Goal: Information Seeking & Learning: Learn about a topic

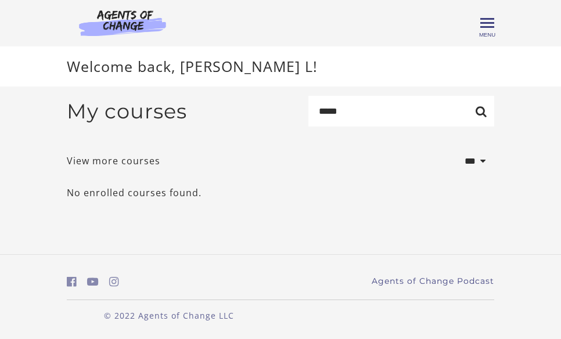
type input "****"
drag, startPoint x: 0, startPoint y: 0, endPoint x: 416, endPoint y: 203, distance: 462.3
click at [416, 200] on p "No enrolled courses found." at bounding box center [280, 193] width 427 height 14
click at [491, 23] on span "Toggle menu" at bounding box center [487, 23] width 14 height 2
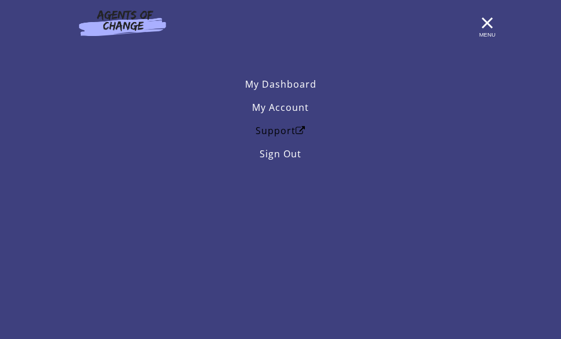
click at [299, 131] on icon "Open in a new window" at bounding box center [300, 130] width 10 height 9
click at [484, 32] on span "Menu" at bounding box center [487, 34] width 16 height 6
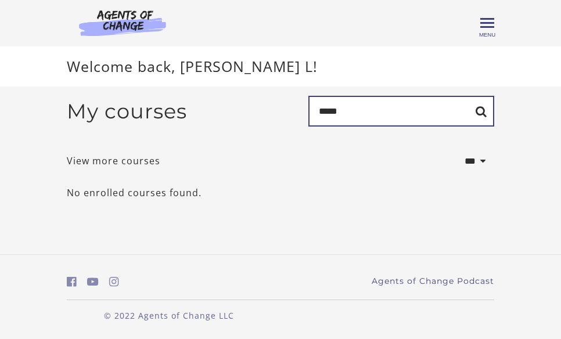
click at [373, 121] on input "****" at bounding box center [401, 111] width 186 height 31
click at [96, 165] on link "View more courses" at bounding box center [113, 161] width 93 height 14
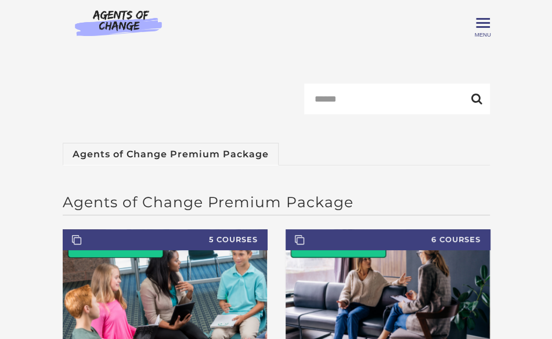
click at [122, 24] on img at bounding box center [118, 22] width 111 height 27
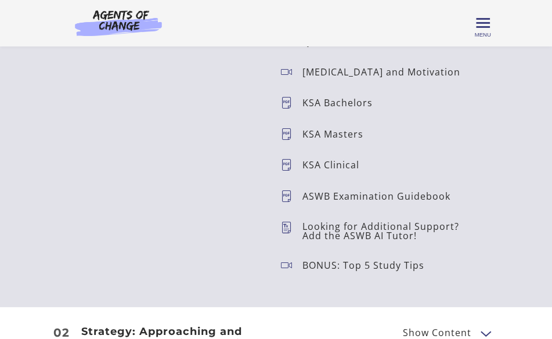
scroll to position [1874, 0]
click at [289, 167] on icon at bounding box center [291, 164] width 21 height 12
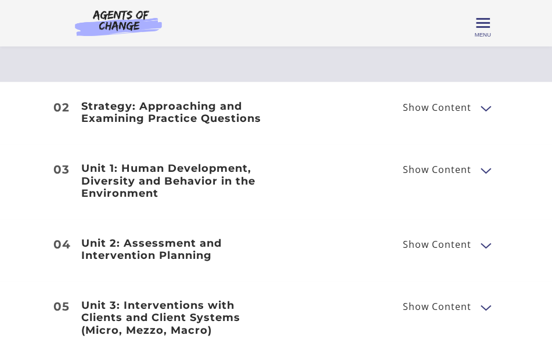
scroll to position [2100, 0]
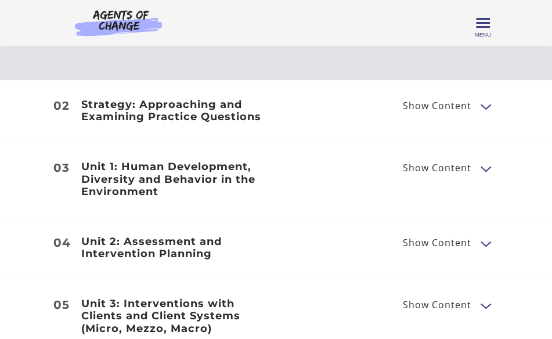
click at [485, 171] on button "Show Content" at bounding box center [485, 168] width 9 height 15
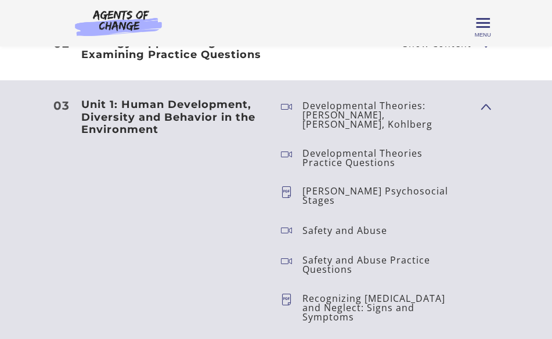
scroll to position [2161, 0]
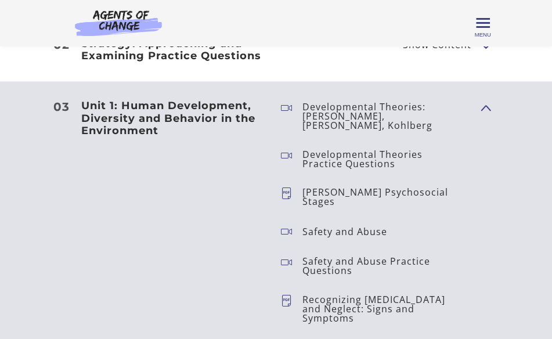
click at [433, 187] on p "[PERSON_NAME] Psychosocial Stages" at bounding box center [386, 196] width 169 height 19
click at [284, 187] on icon at bounding box center [291, 196] width 21 height 19
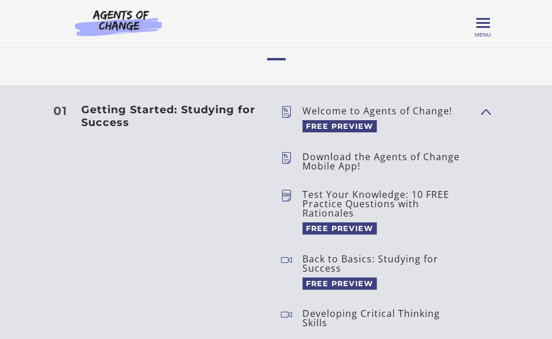
scroll to position [1553, 0]
click at [334, 228] on span "FREE PREVIEW" at bounding box center [339, 229] width 74 height 12
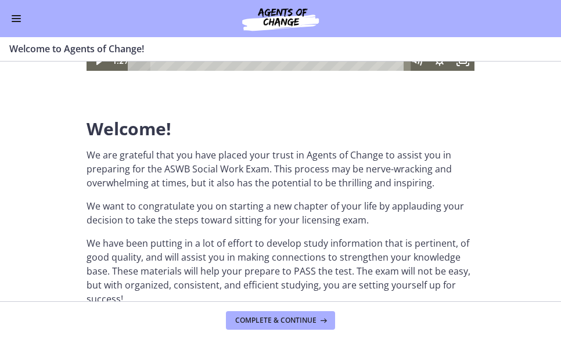
scroll to position [241, 0]
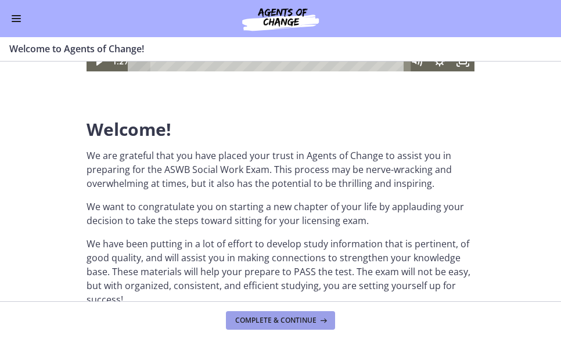
click at [296, 323] on span "Complete & continue" at bounding box center [275, 320] width 81 height 9
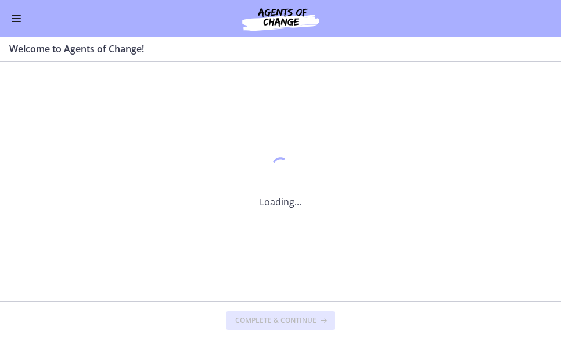
scroll to position [0, 0]
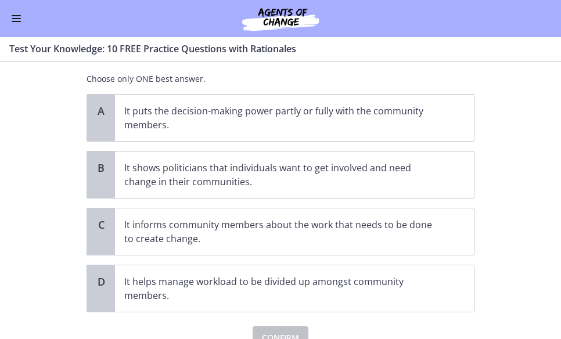
scroll to position [69, 0]
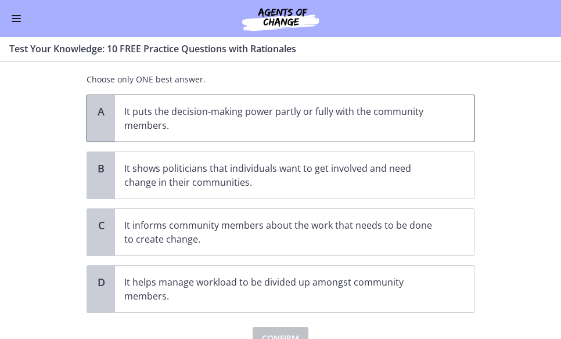
click at [282, 123] on p "It puts the decision-making power partly or fully with the community members." at bounding box center [282, 118] width 317 height 28
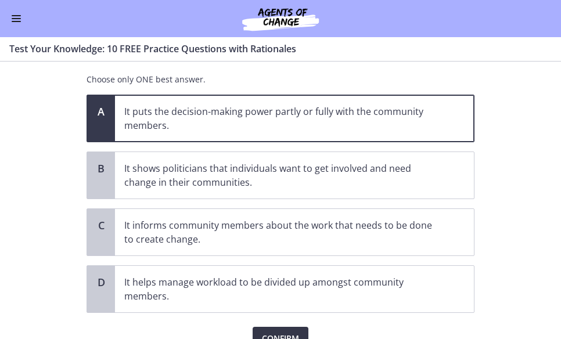
click at [269, 331] on span "Confirm" at bounding box center [280, 338] width 37 height 14
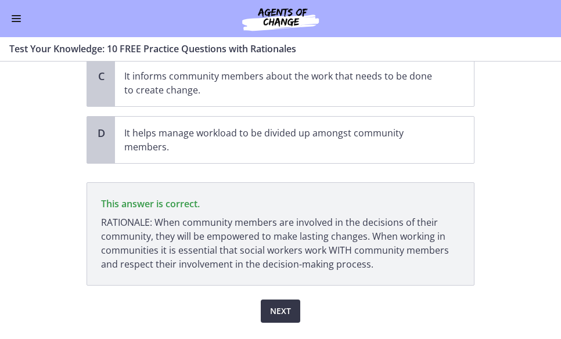
scroll to position [246, 0]
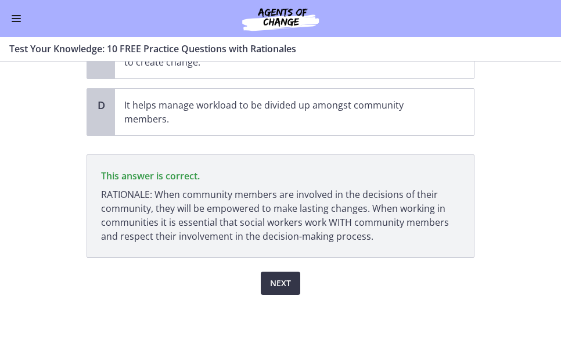
click at [277, 280] on span "Next" at bounding box center [280, 283] width 21 height 14
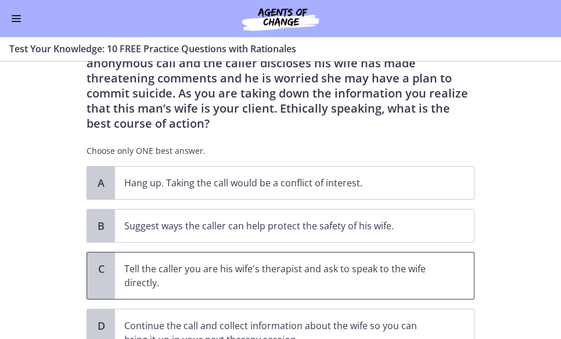
scroll to position [62, 0]
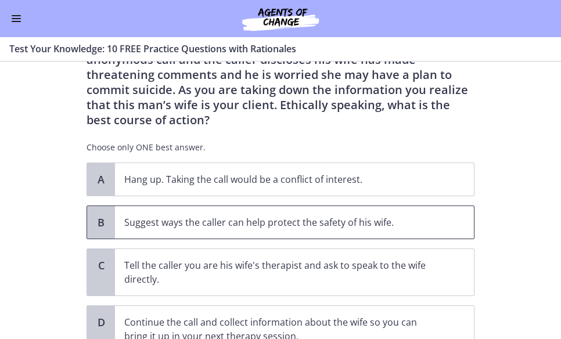
click at [310, 220] on p "Suggest ways the caller can help protect the safety of his wife." at bounding box center [282, 222] width 317 height 14
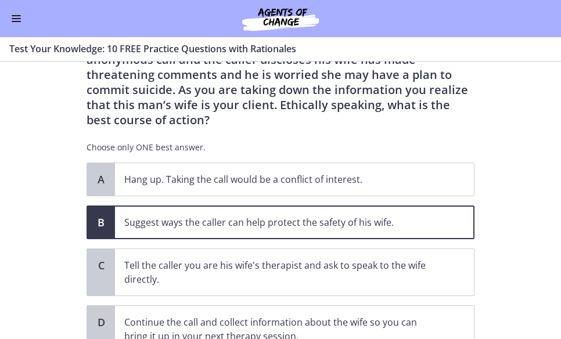
scroll to position [157, 0]
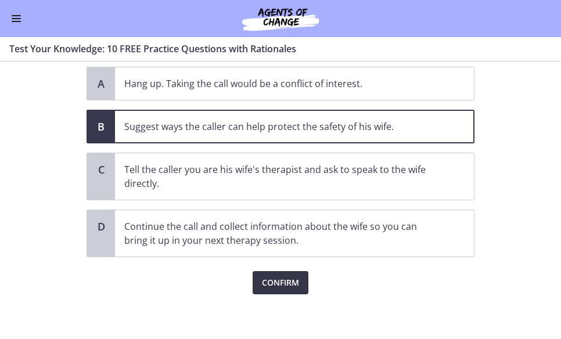
click at [282, 285] on span "Confirm" at bounding box center [280, 283] width 37 height 14
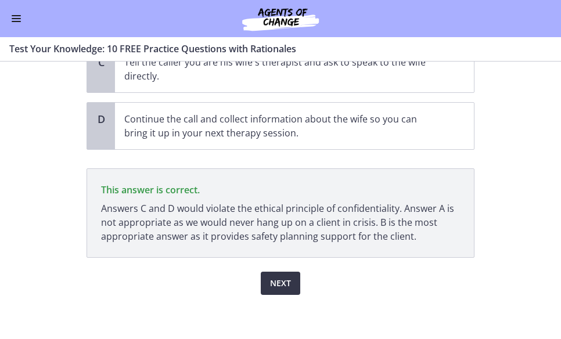
scroll to position [265, 0]
click at [282, 285] on span "Next" at bounding box center [280, 283] width 21 height 14
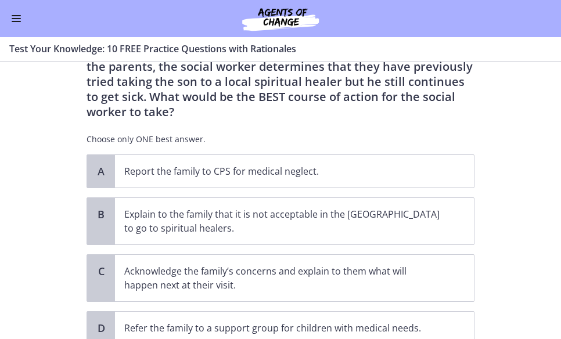
scroll to position [100, 0]
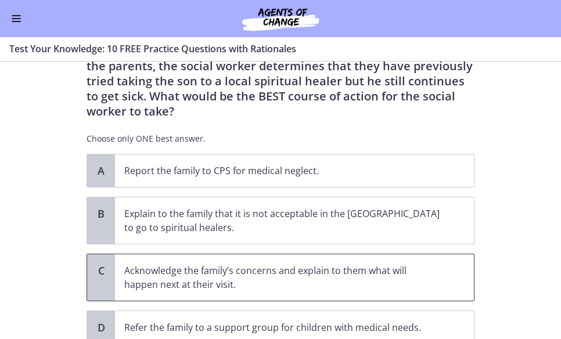
click at [283, 273] on p "Acknowledge the family’s concerns and explain to them what will happen next at …" at bounding box center [282, 278] width 317 height 28
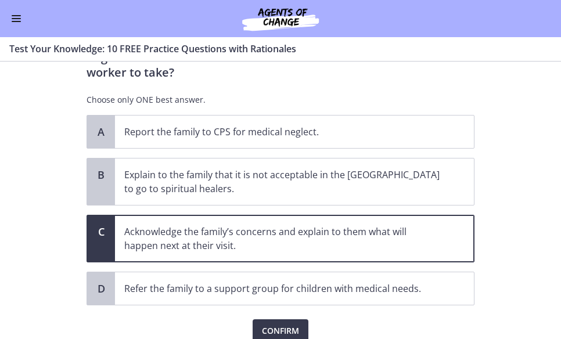
scroll to position [140, 0]
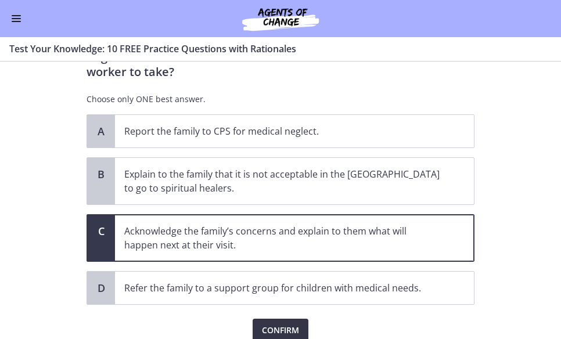
click at [273, 323] on span "Confirm" at bounding box center [280, 330] width 37 height 14
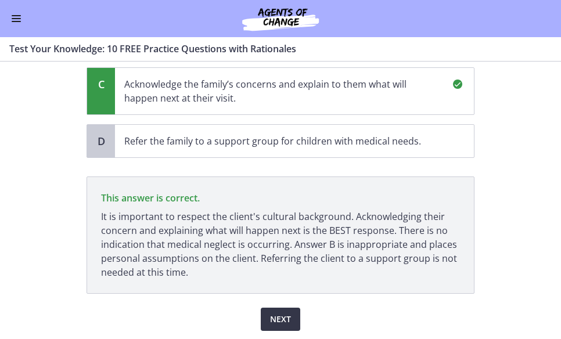
scroll to position [308, 0]
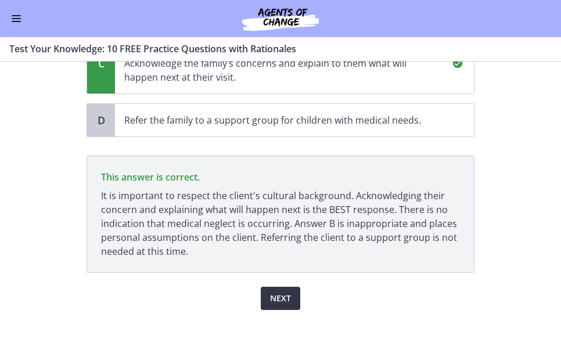
click at [278, 291] on span "Next" at bounding box center [280, 298] width 21 height 14
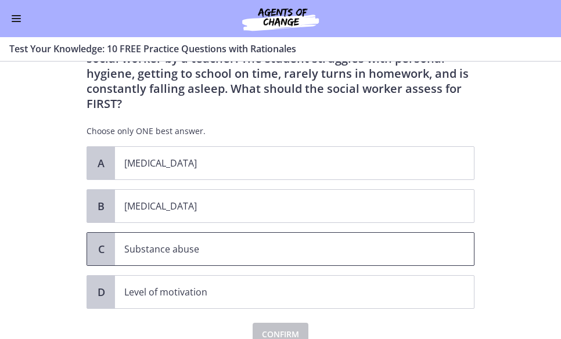
scroll to position [60, 0]
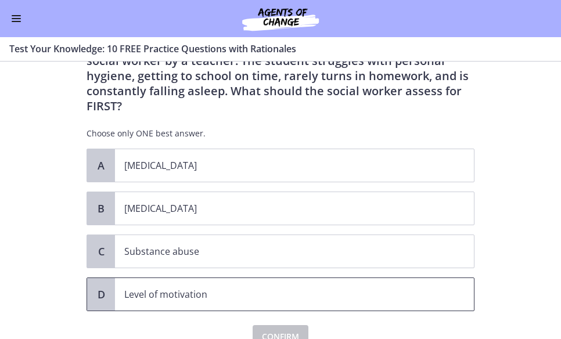
click at [275, 287] on p "Level of motivation" at bounding box center [282, 294] width 317 height 14
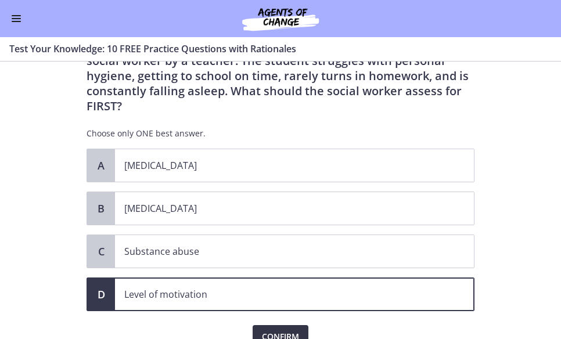
click at [273, 330] on span "Confirm" at bounding box center [280, 337] width 37 height 14
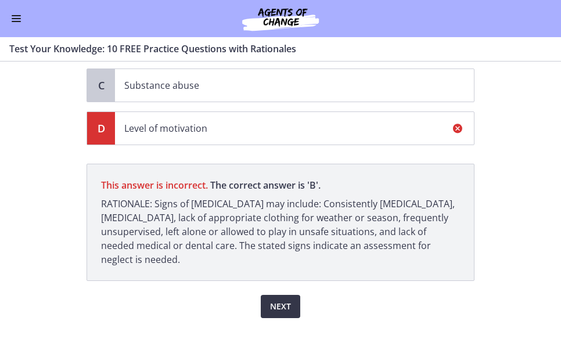
scroll to position [235, 0]
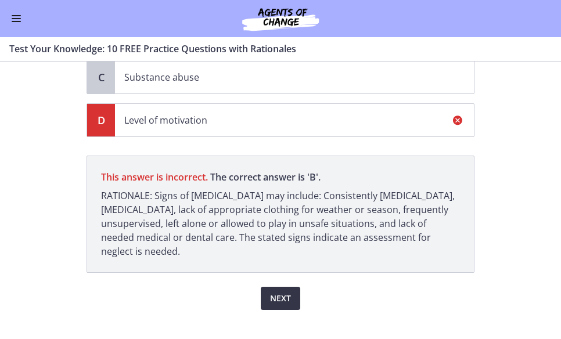
click at [279, 291] on span "Next" at bounding box center [280, 298] width 21 height 14
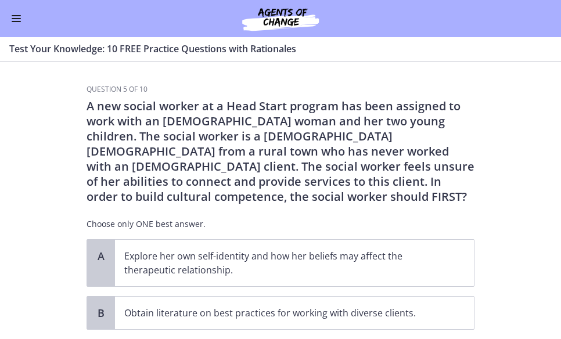
scroll to position [14, 0]
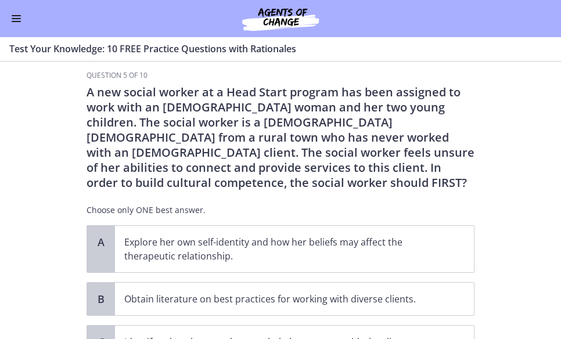
click at [280, 213] on p "Choose only ONE best answer." at bounding box center [280, 210] width 388 height 12
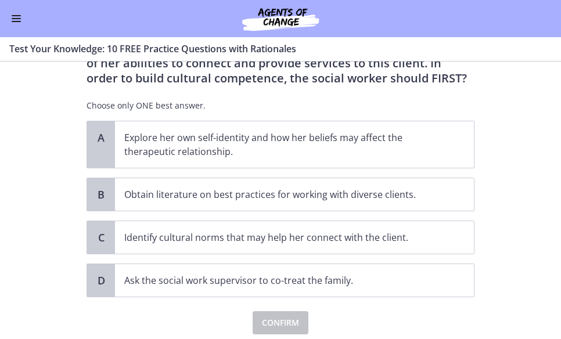
scroll to position [118, 0]
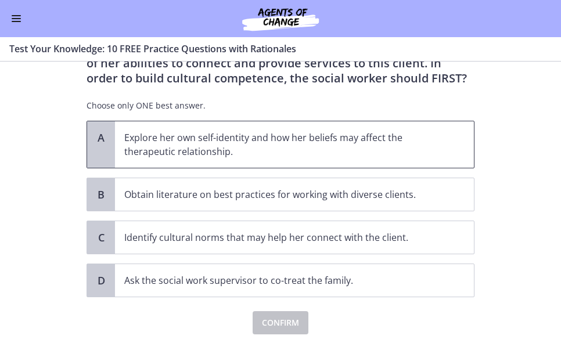
click at [282, 139] on p "Explore her own self-identity and how her beliefs may affect the therapeutic re…" at bounding box center [282, 145] width 317 height 28
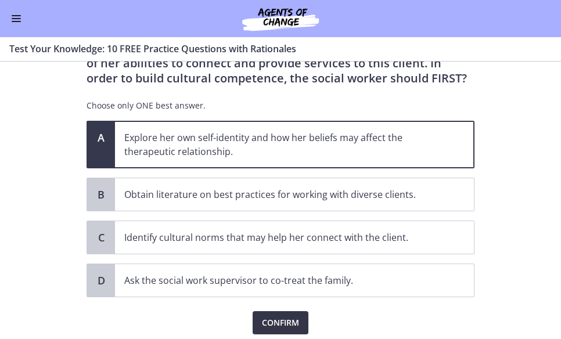
click at [280, 319] on span "Confirm" at bounding box center [280, 323] width 37 height 14
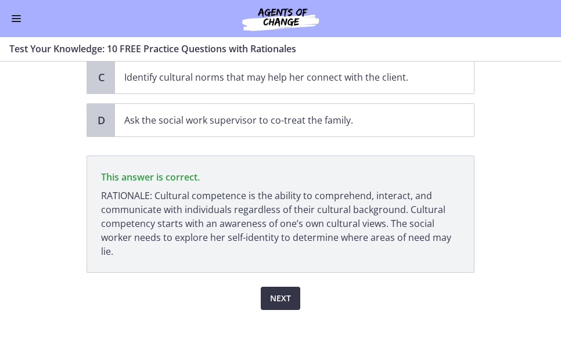
scroll to position [294, 0]
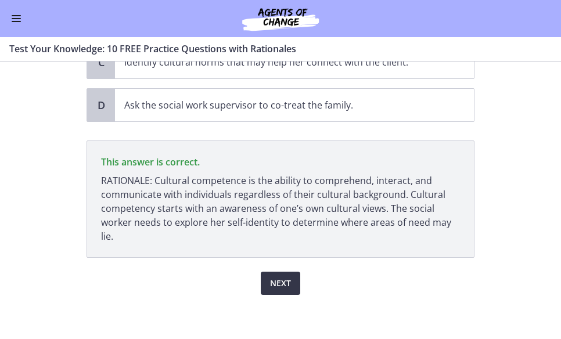
click at [282, 285] on span "Next" at bounding box center [280, 283] width 21 height 14
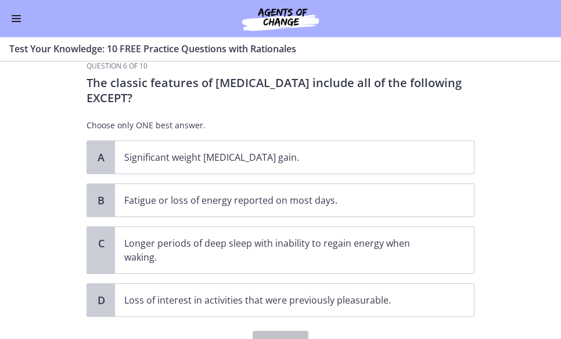
scroll to position [23, 0]
click at [255, 252] on p "Longer periods of deep sleep with inability to regain energy when waking." at bounding box center [282, 251] width 317 height 28
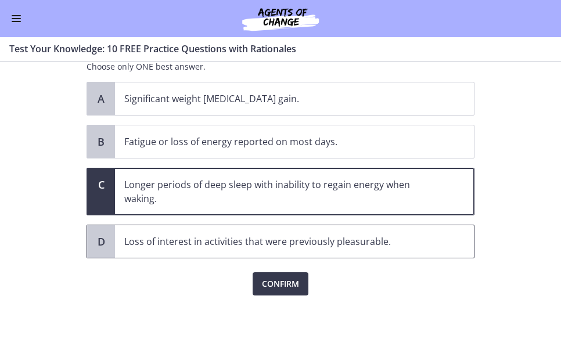
scroll to position [83, 0]
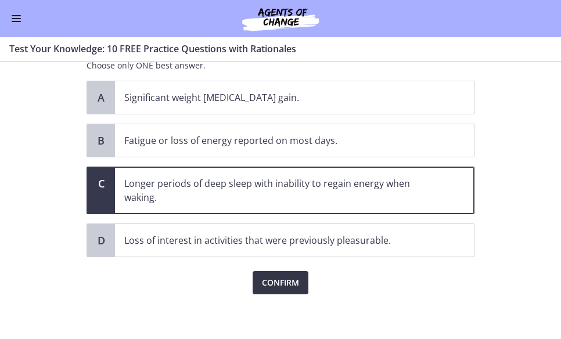
click at [268, 281] on span "Confirm" at bounding box center [280, 283] width 37 height 14
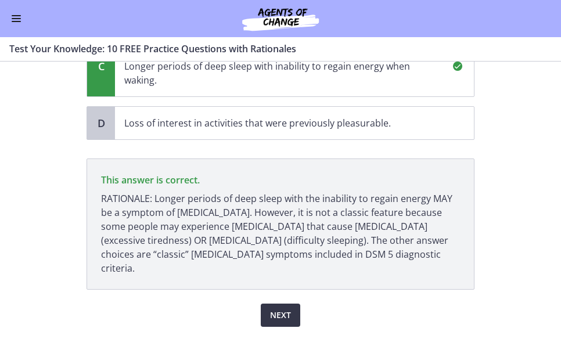
scroll to position [218, 0]
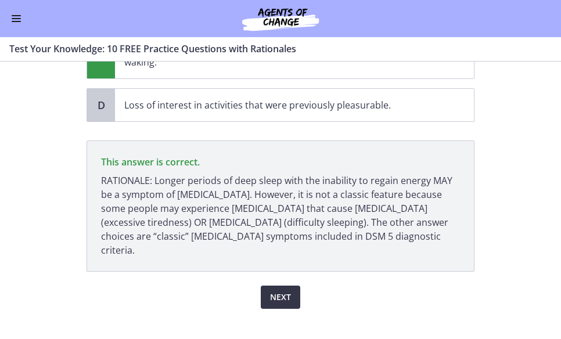
click at [275, 290] on span "Next" at bounding box center [280, 297] width 21 height 14
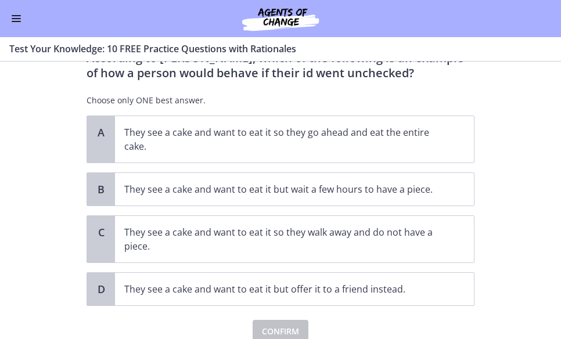
scroll to position [52, 0]
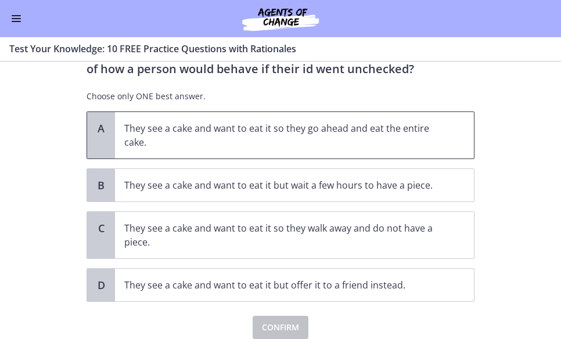
click at [145, 137] on p "They see a cake and want to eat it so they go ahead and eat the entire cake." at bounding box center [282, 135] width 317 height 28
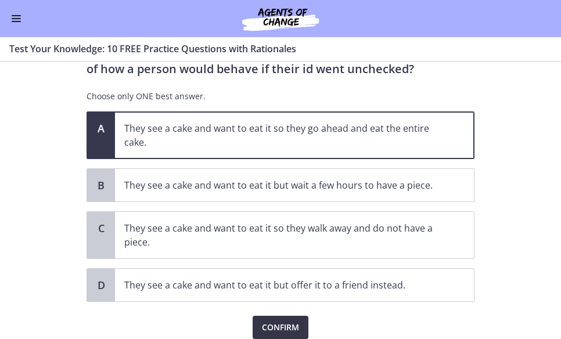
click at [265, 323] on span "Confirm" at bounding box center [280, 327] width 37 height 14
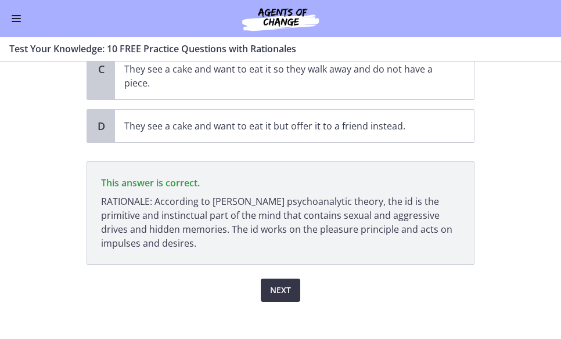
scroll to position [218, 0]
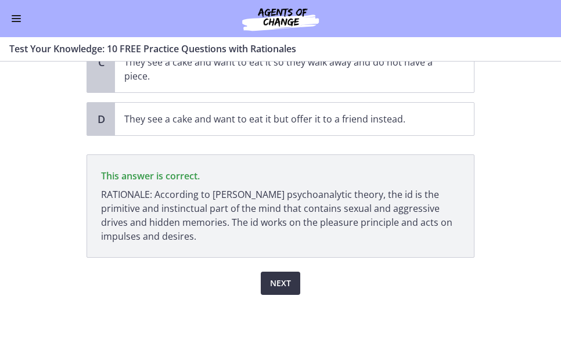
click at [280, 279] on span "Next" at bounding box center [280, 283] width 21 height 14
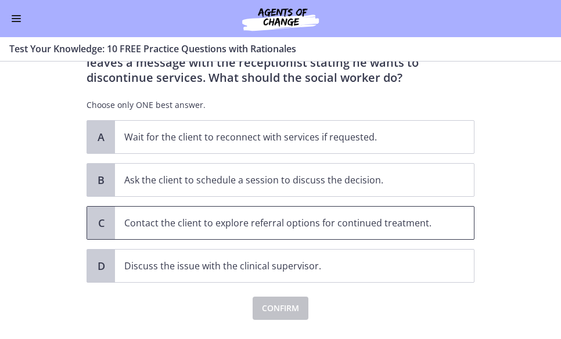
scroll to position [89, 0]
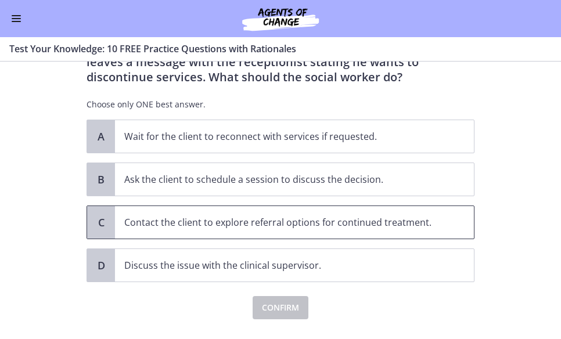
click at [277, 233] on span "Contact the client to explore referral options for continued treatment." at bounding box center [294, 222] width 359 height 33
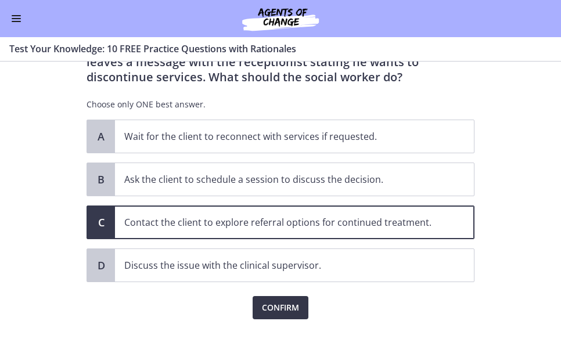
click at [272, 310] on span "Confirm" at bounding box center [280, 308] width 37 height 14
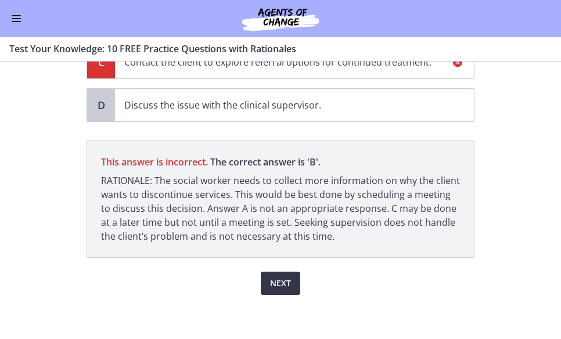
scroll to position [250, 0]
click at [280, 279] on span "Next" at bounding box center [280, 283] width 21 height 14
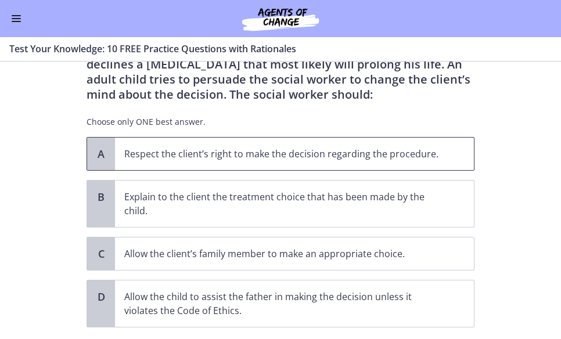
scroll to position [73, 0]
click at [318, 157] on p "Respect the client’s right to make the decision regarding the procedure." at bounding box center [282, 153] width 317 height 14
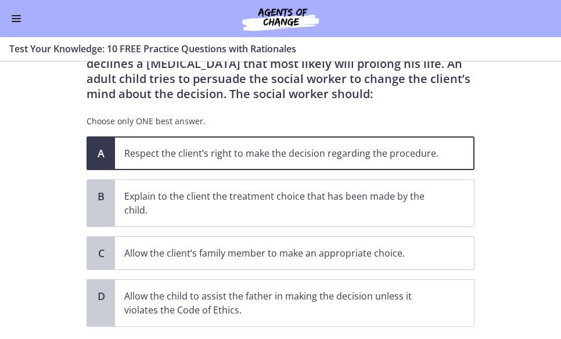
scroll to position [142, 0]
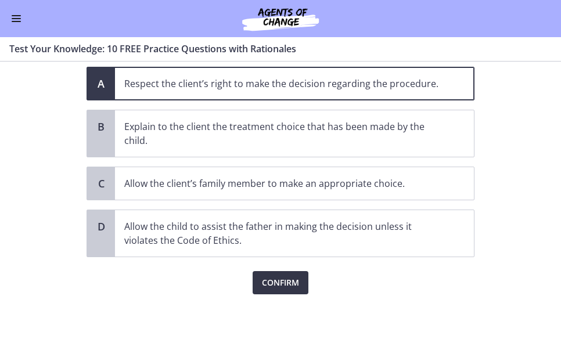
click at [291, 280] on span "Confirm" at bounding box center [280, 283] width 37 height 14
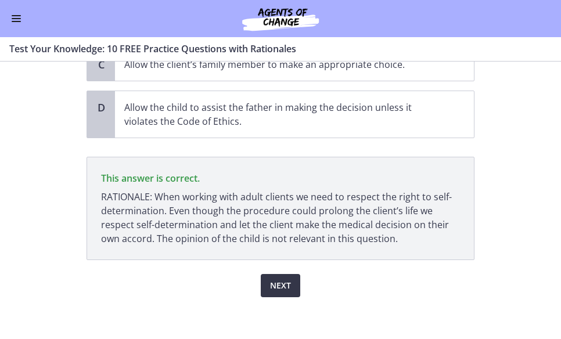
scroll to position [264, 0]
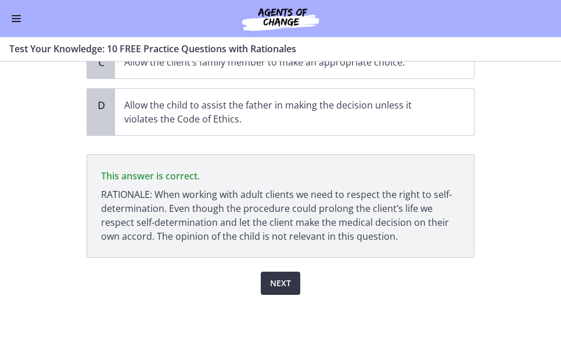
click at [291, 280] on button "Next" at bounding box center [280, 283] width 39 height 23
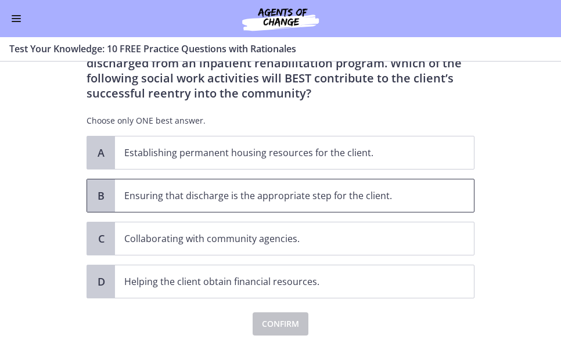
scroll to position [59, 0]
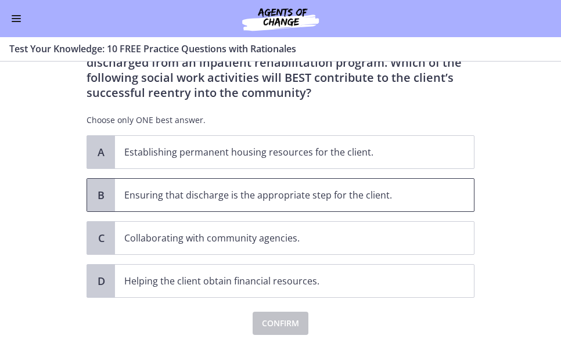
click at [338, 197] on p "Ensuring that discharge is the appropriate step for the client." at bounding box center [282, 195] width 317 height 14
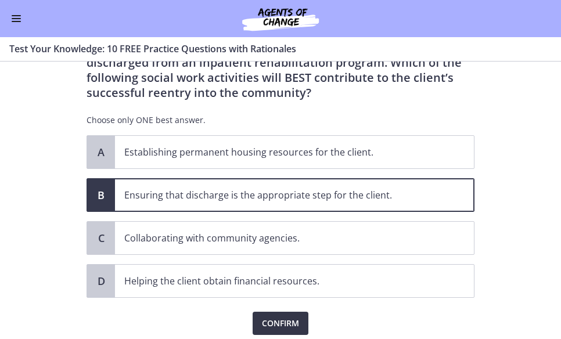
click at [276, 322] on span "Confirm" at bounding box center [280, 323] width 37 height 14
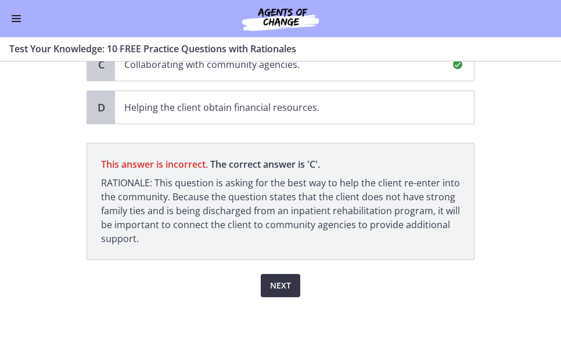
scroll to position [235, 0]
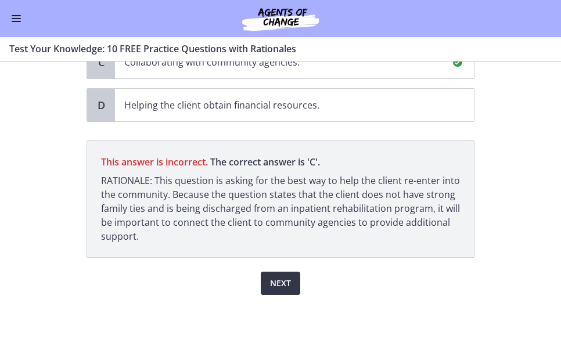
click at [284, 281] on span "Next" at bounding box center [280, 283] width 21 height 14
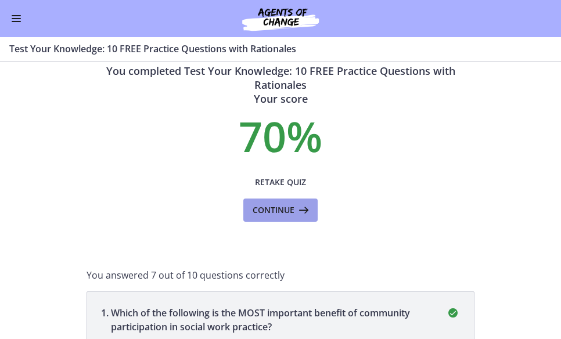
scroll to position [17, 0]
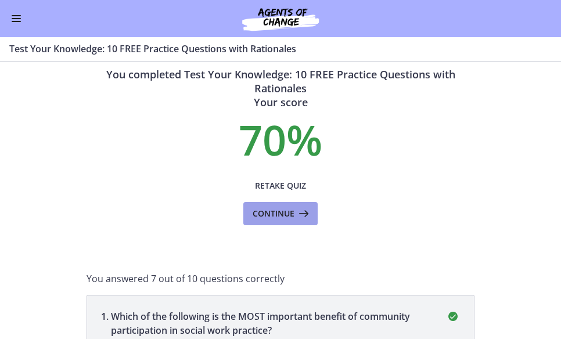
click at [275, 216] on span "Continue" at bounding box center [273, 214] width 42 height 14
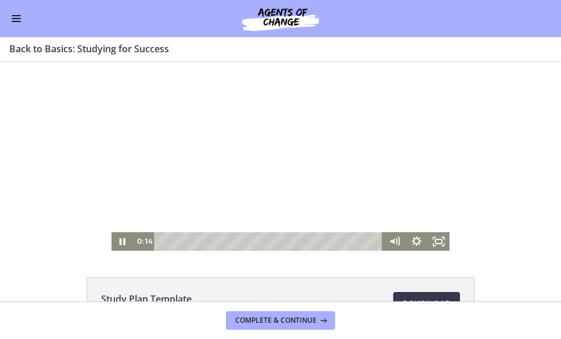
click at [438, 163] on div at bounding box center [280, 156] width 338 height 189
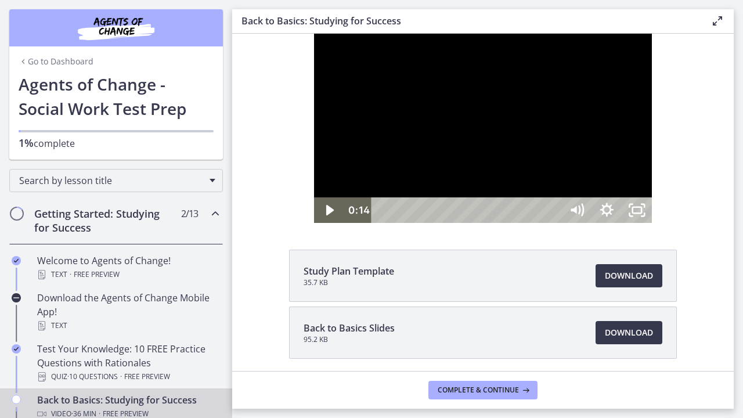
drag, startPoint x: 670, startPoint y: 135, endPoint x: 670, endPoint y: 247, distance: 112.0
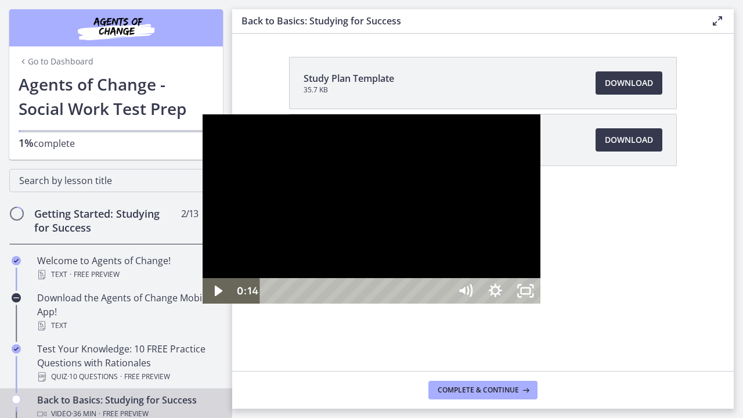
click at [438, 213] on div at bounding box center [372, 208] width 338 height 189
click at [407, 258] on div at bounding box center [372, 208] width 338 height 189
click at [513, 306] on icon "Show settings menu" at bounding box center [495, 291] width 36 height 31
click at [495, 252] on span "Speed" at bounding box center [476, 240] width 38 height 26
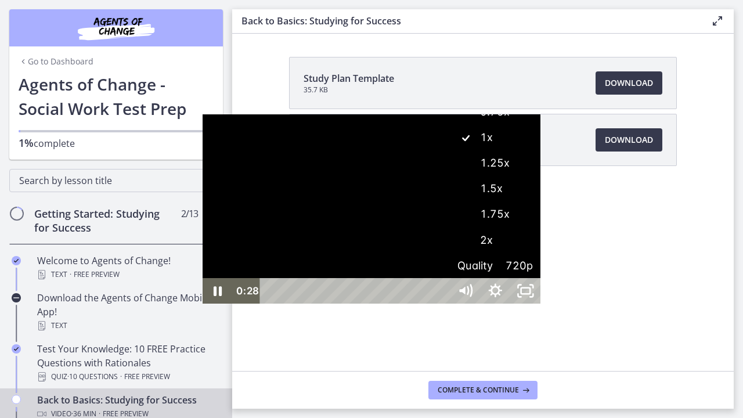
click at [540, 254] on label "2x" at bounding box center [495, 240] width 91 height 27
click at [474, 255] on div at bounding box center [372, 208] width 338 height 189
click at [385, 232] on div at bounding box center [372, 208] width 338 height 189
click at [371, 297] on div at bounding box center [372, 208] width 338 height 189
